Goal: Task Accomplishment & Management: Manage account settings

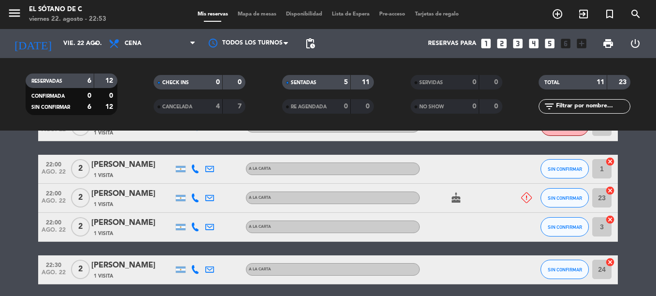
scroll to position [255, 0]
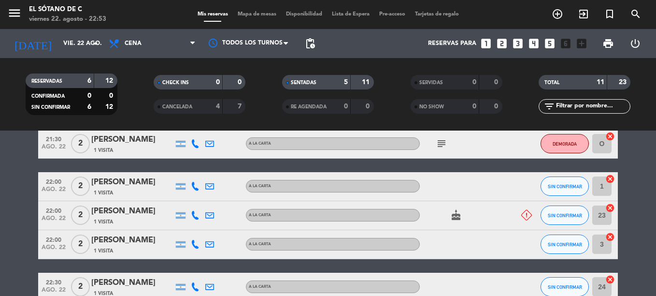
click at [523, 217] on icon at bounding box center [526, 215] width 11 height 11
click at [513, 215] on div "No Asistirá" at bounding box center [520, 215] width 26 height 28
click at [549, 210] on button "SIN CONFIRMAR" at bounding box center [564, 214] width 48 height 19
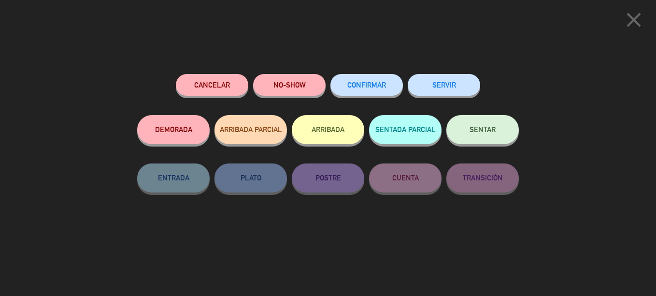
click at [196, 87] on button "Cancelar" at bounding box center [212, 85] width 72 height 22
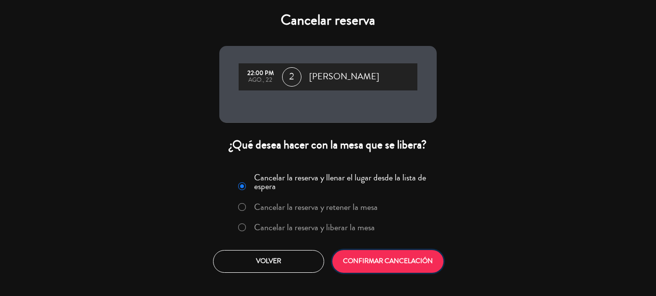
click at [400, 266] on button "CONFIRMAR CANCELACIÓN" at bounding box center [387, 261] width 111 height 23
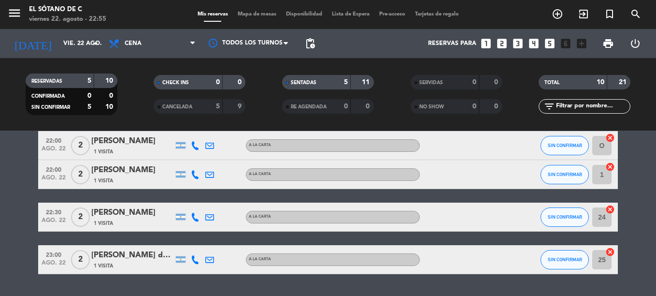
scroll to position [237, 0]
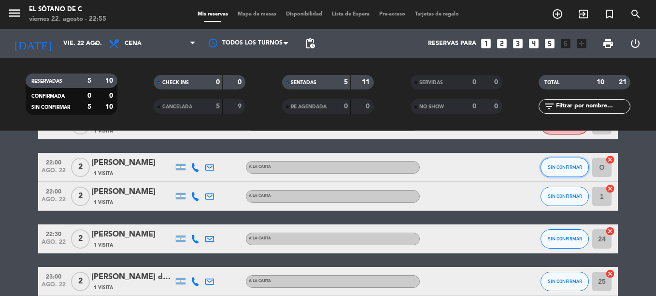
click at [553, 165] on span "SIN CONFIRMAR" at bounding box center [565, 166] width 34 height 5
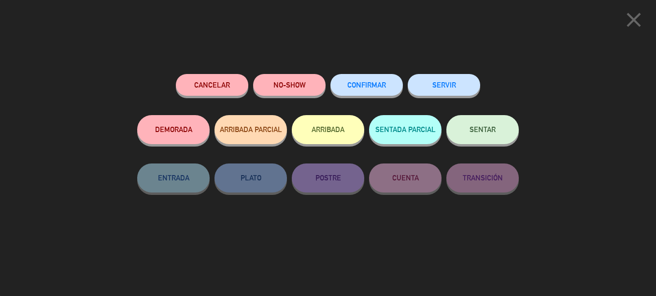
click at [496, 128] on button "SENTAR" at bounding box center [482, 129] width 72 height 29
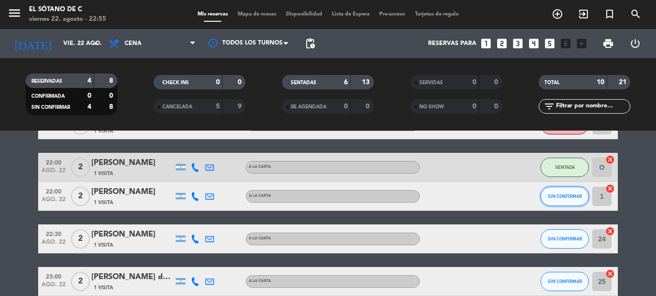
click at [557, 188] on button "SIN CONFIRMAR" at bounding box center [564, 195] width 48 height 19
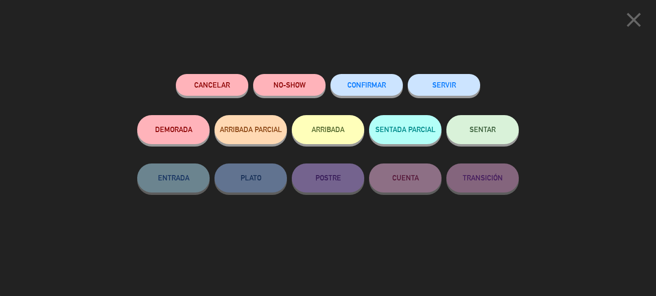
click at [147, 139] on button "DEMORADA" at bounding box center [173, 129] width 72 height 29
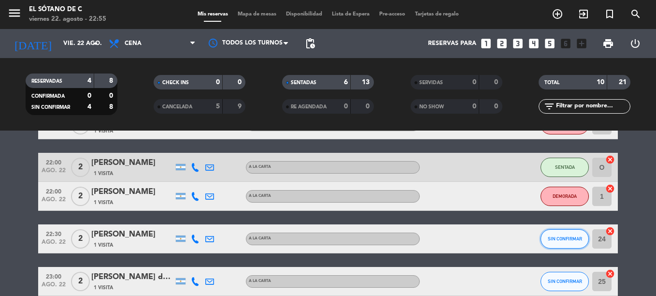
click at [553, 239] on span "SIN CONFIRMAR" at bounding box center [565, 238] width 34 height 5
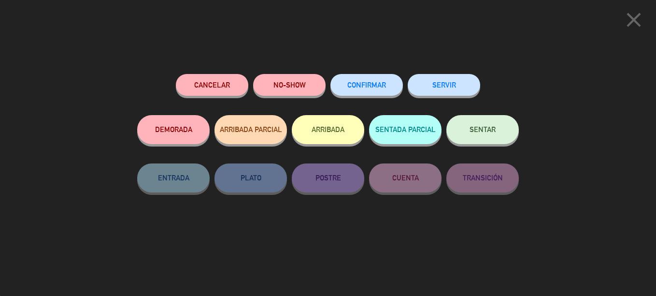
click at [159, 127] on button "DEMORADA" at bounding box center [173, 129] width 72 height 29
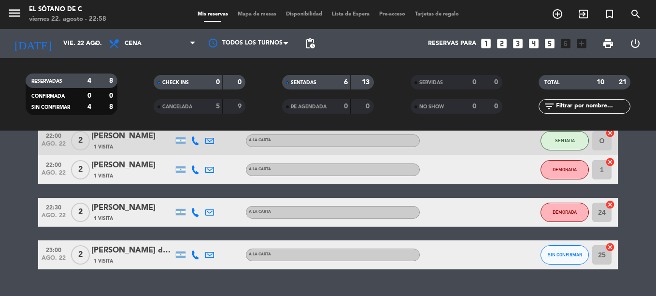
scroll to position [285, 0]
